Goal: Navigation & Orientation: Understand site structure

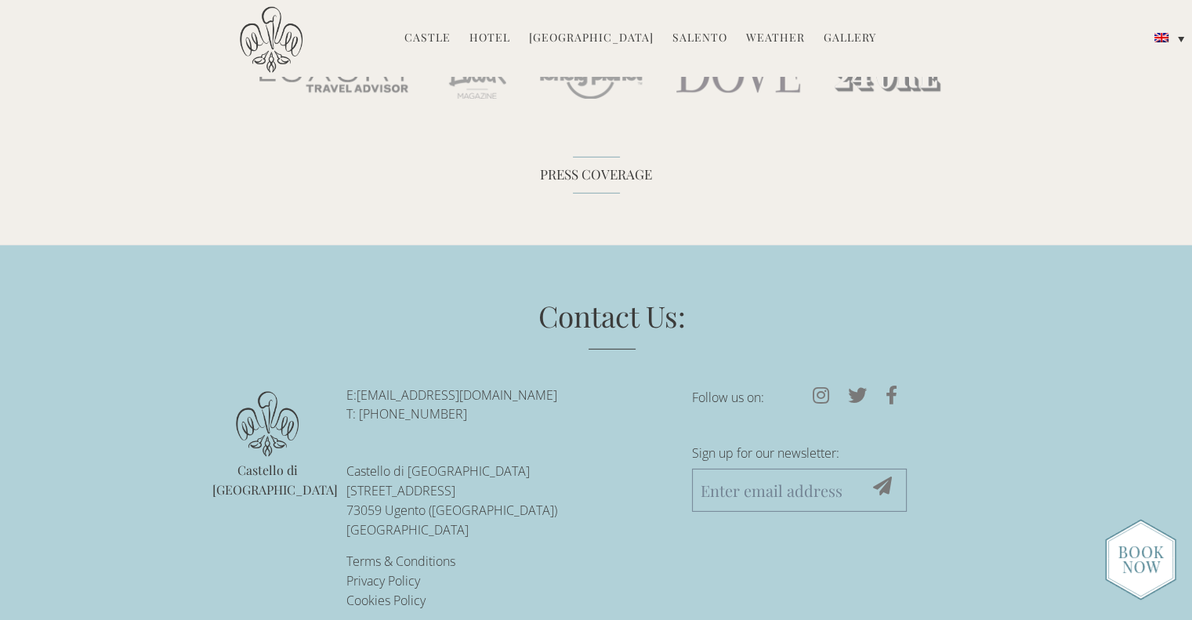
scroll to position [4883, 0]
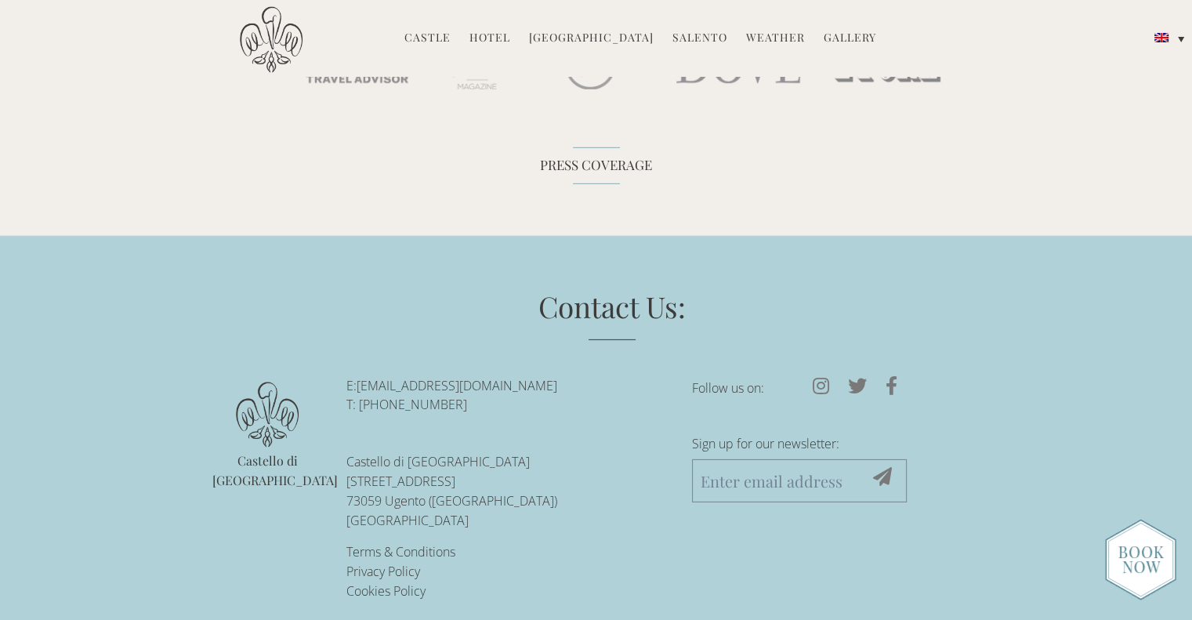
click at [1132, 548] on img at bounding box center [1140, 559] width 71 height 81
click at [1147, 552] on img at bounding box center [1140, 559] width 71 height 81
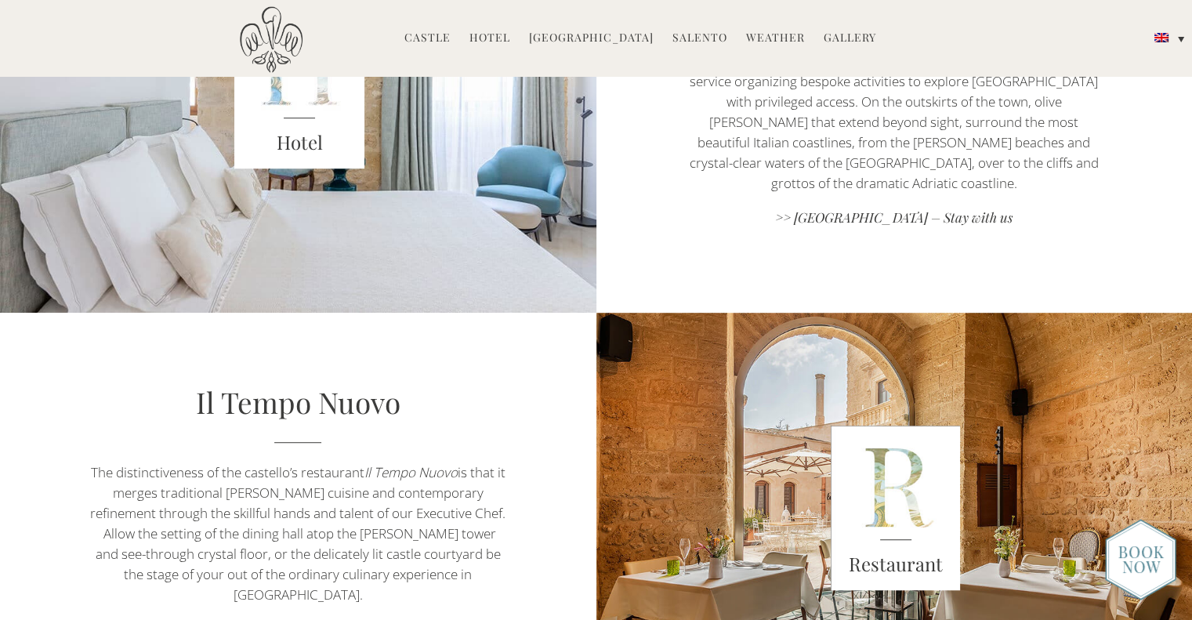
scroll to position [0, 0]
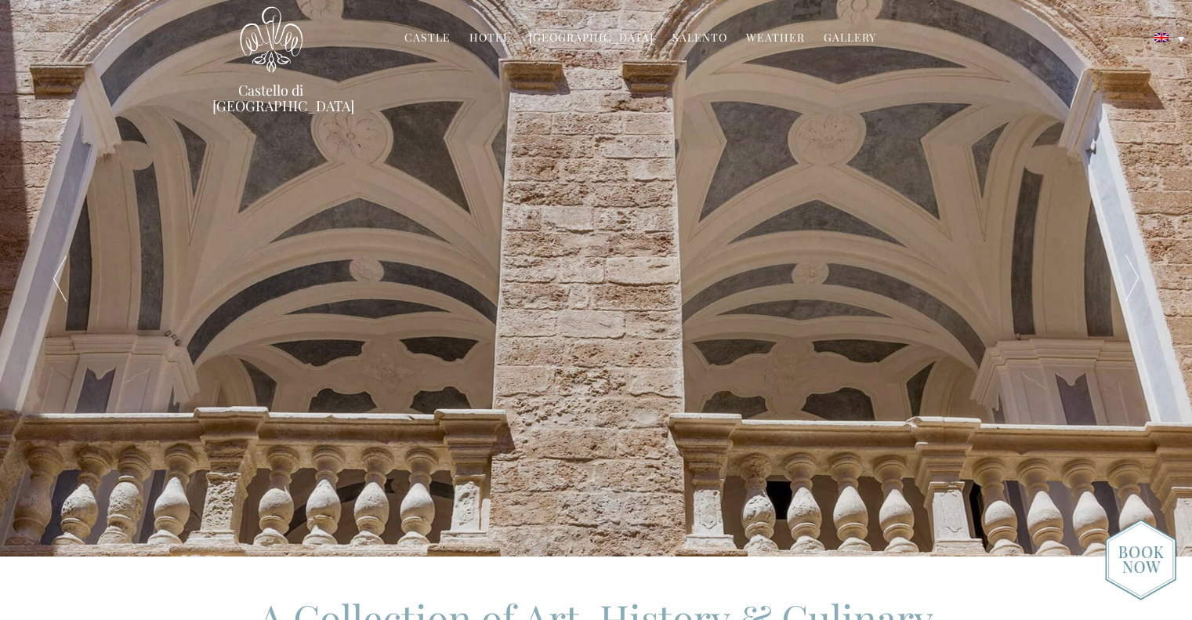
click at [494, 37] on link "Hotel" at bounding box center [489, 39] width 41 height 18
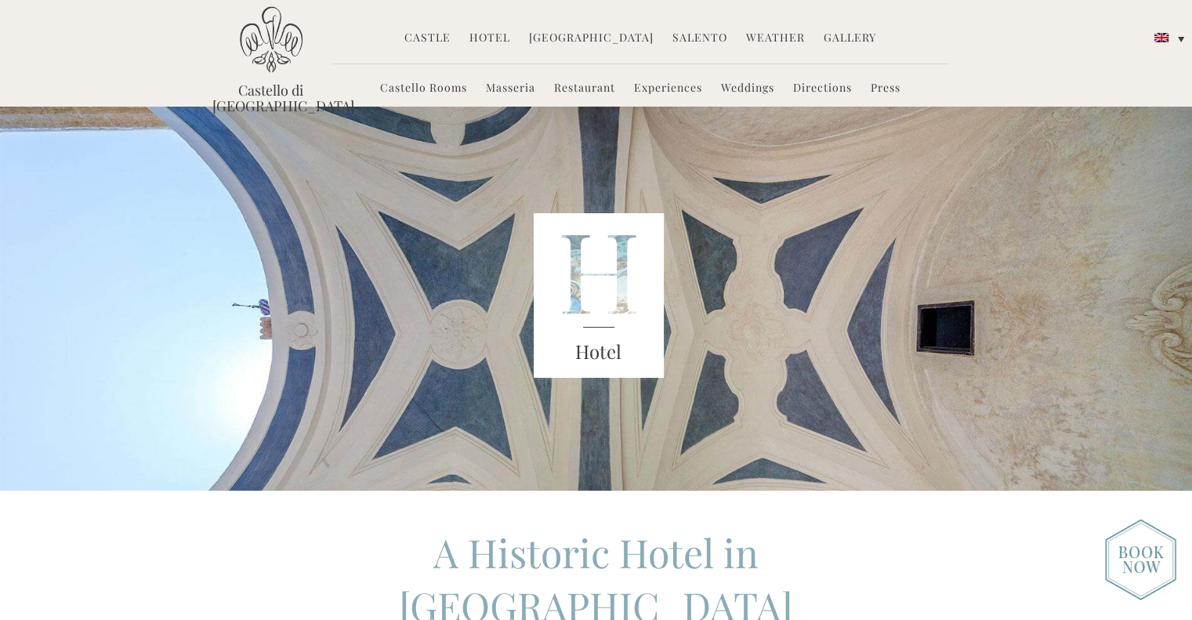
click at [685, 38] on link "Salento" at bounding box center [699, 39] width 55 height 18
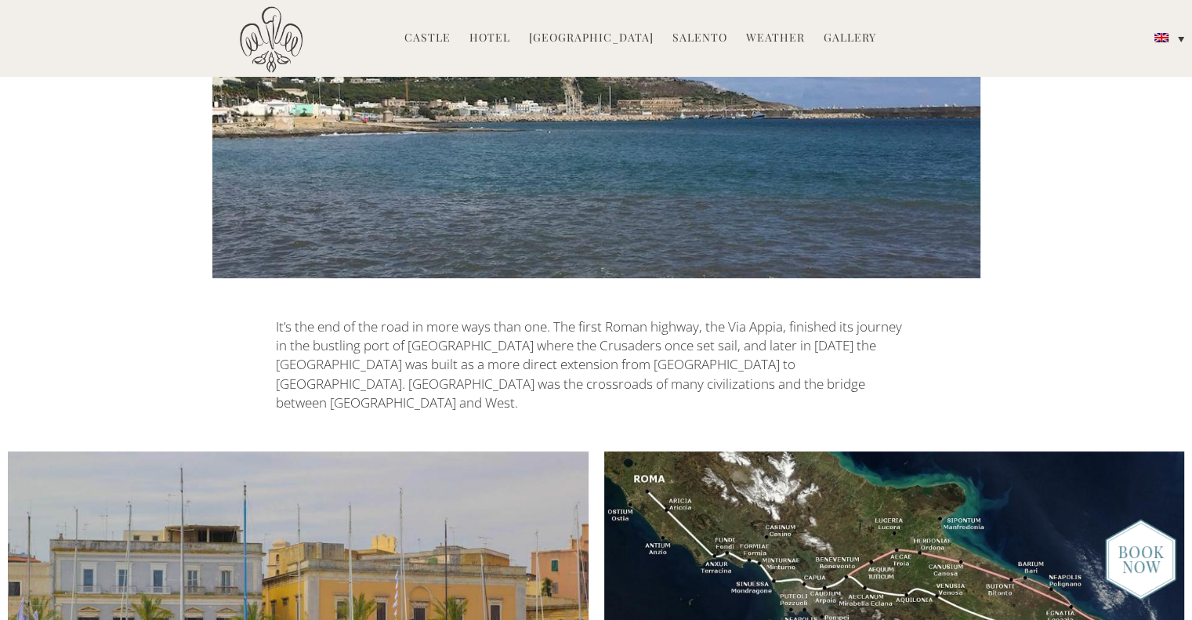
scroll to position [1410, 0]
